Goal: Navigation & Orientation: Understand site structure

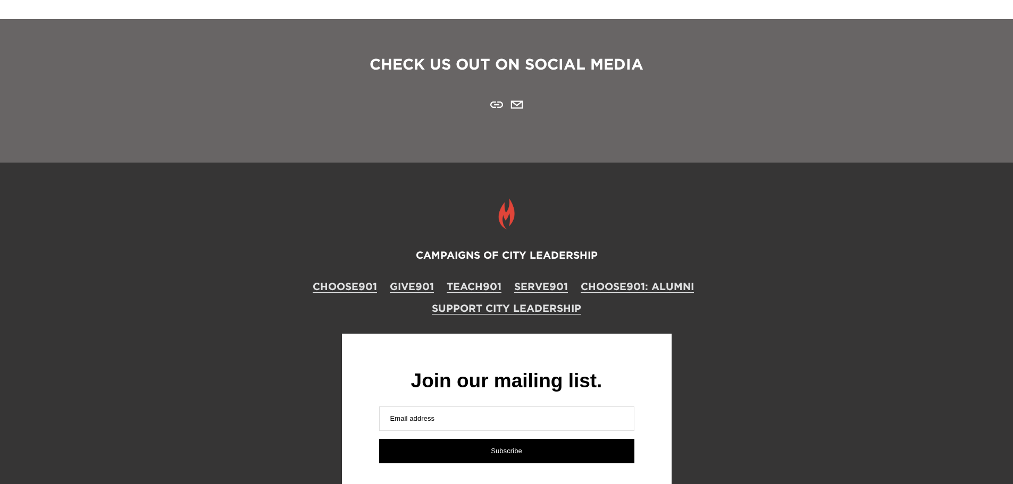
scroll to position [1542, 0]
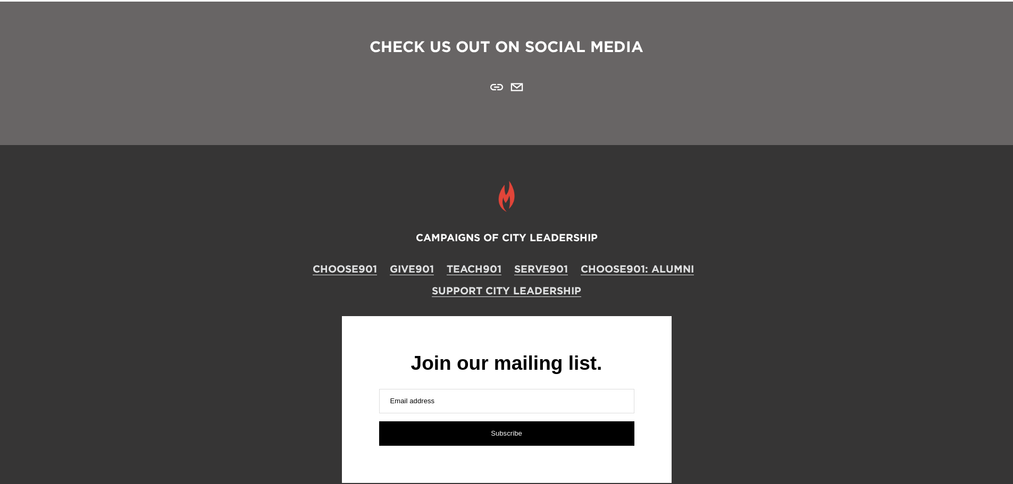
click at [360, 262] on link "CHOOSE901" at bounding box center [345, 269] width 64 height 14
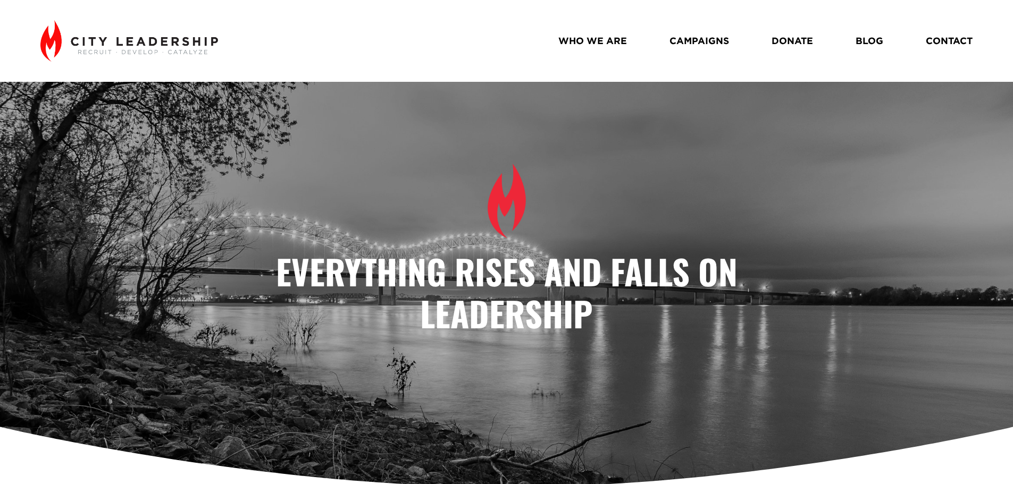
click at [591, 35] on link "WHO WE ARE" at bounding box center [592, 40] width 69 height 19
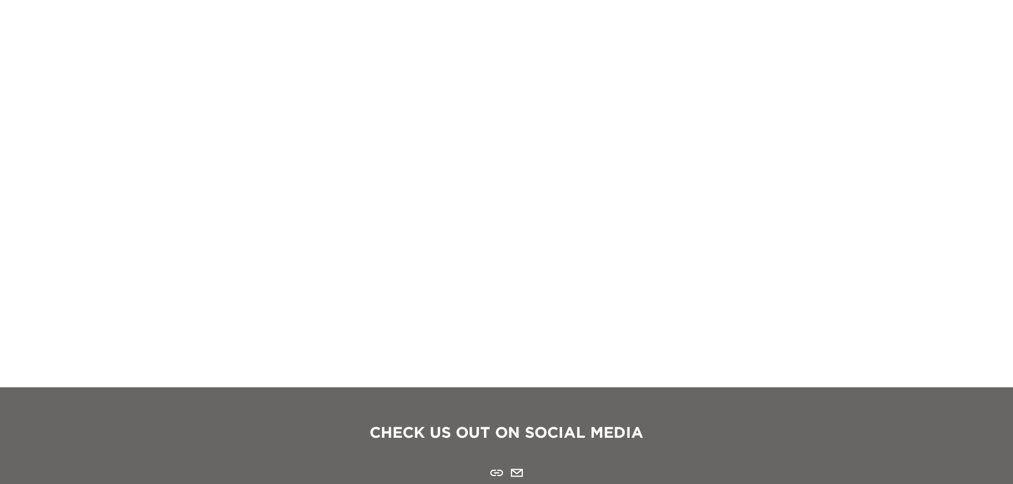
scroll to position [1223, 0]
